Goal: Transaction & Acquisition: Book appointment/travel/reservation

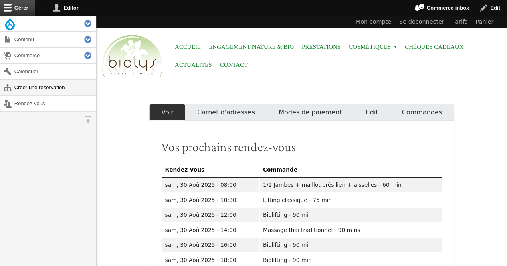
click at [53, 89] on link "Créer une réservation" at bounding box center [48, 88] width 96 height 16
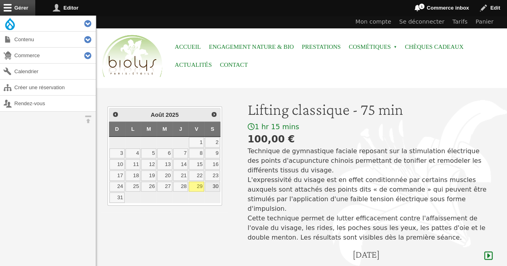
click at [211, 185] on link "30" at bounding box center [212, 187] width 15 height 10
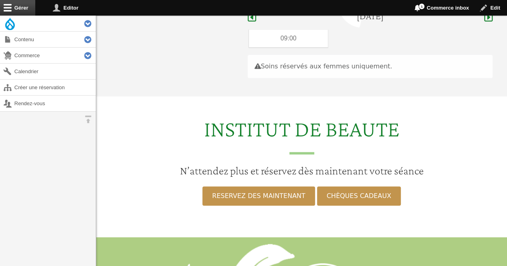
scroll to position [239, 0]
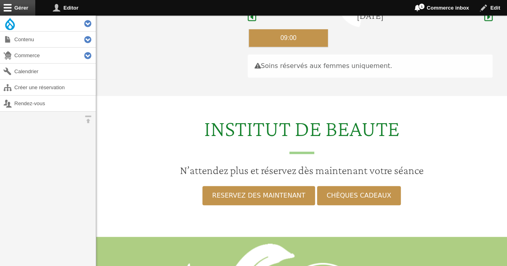
click at [280, 29] on div "09:00" at bounding box center [288, 38] width 79 height 18
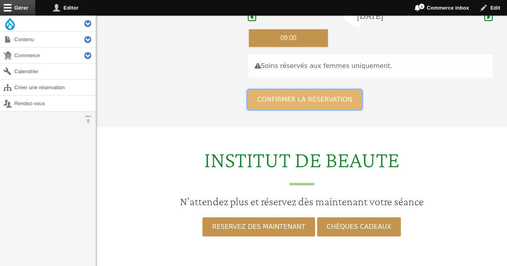
click at [271, 90] on button "Confirmer la réservation" at bounding box center [305, 99] width 114 height 19
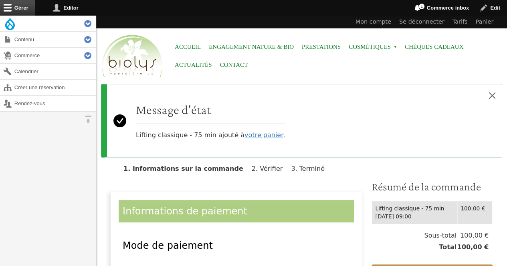
scroll to position [24, 0]
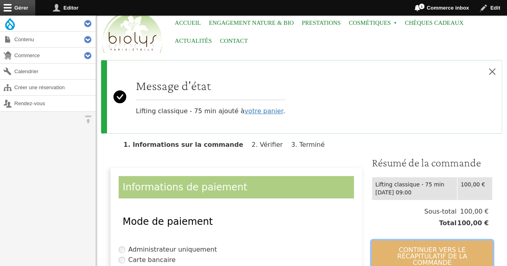
click at [423, 255] on button "Continuer vers le récapitulatif de la commande" at bounding box center [431, 257] width 121 height 32
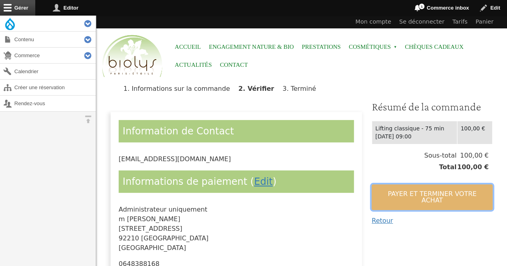
click at [396, 199] on button "Payer et terminer votre achat" at bounding box center [431, 198] width 121 height 26
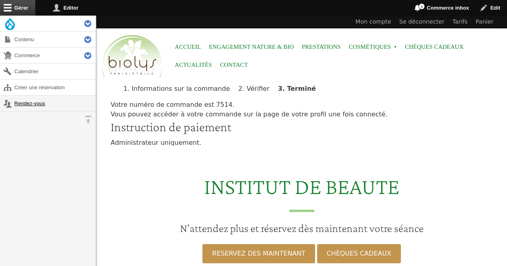
click at [39, 101] on link "Rendez-vous" at bounding box center [48, 104] width 96 height 16
